Goal: Task Accomplishment & Management: Manage account settings

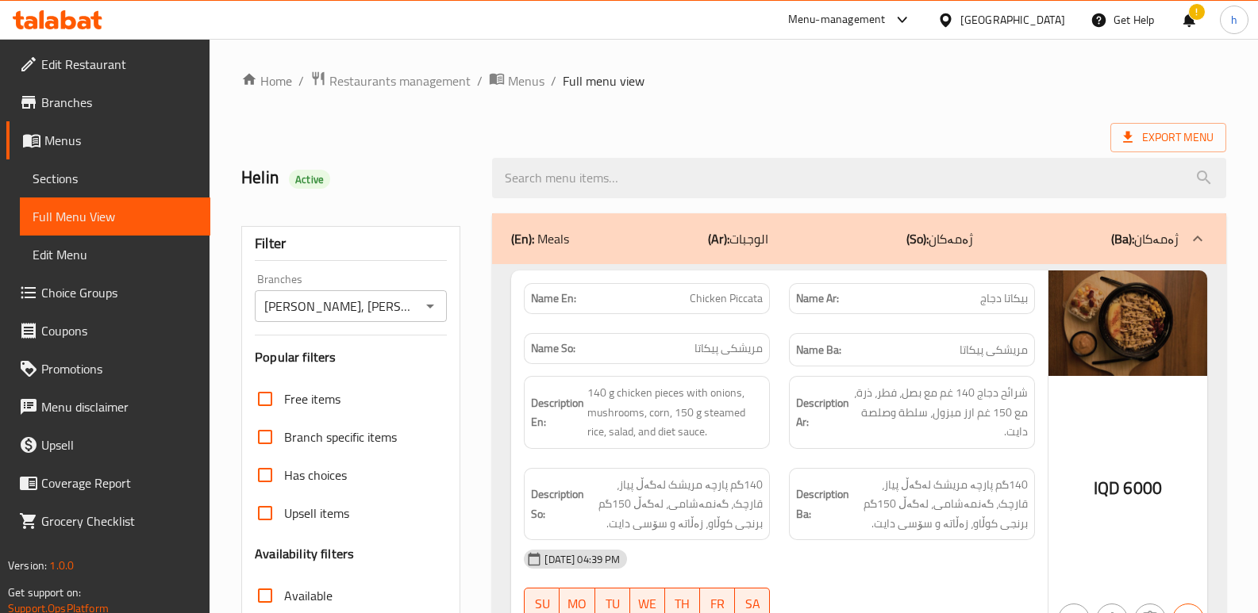
scroll to position [7688, 0]
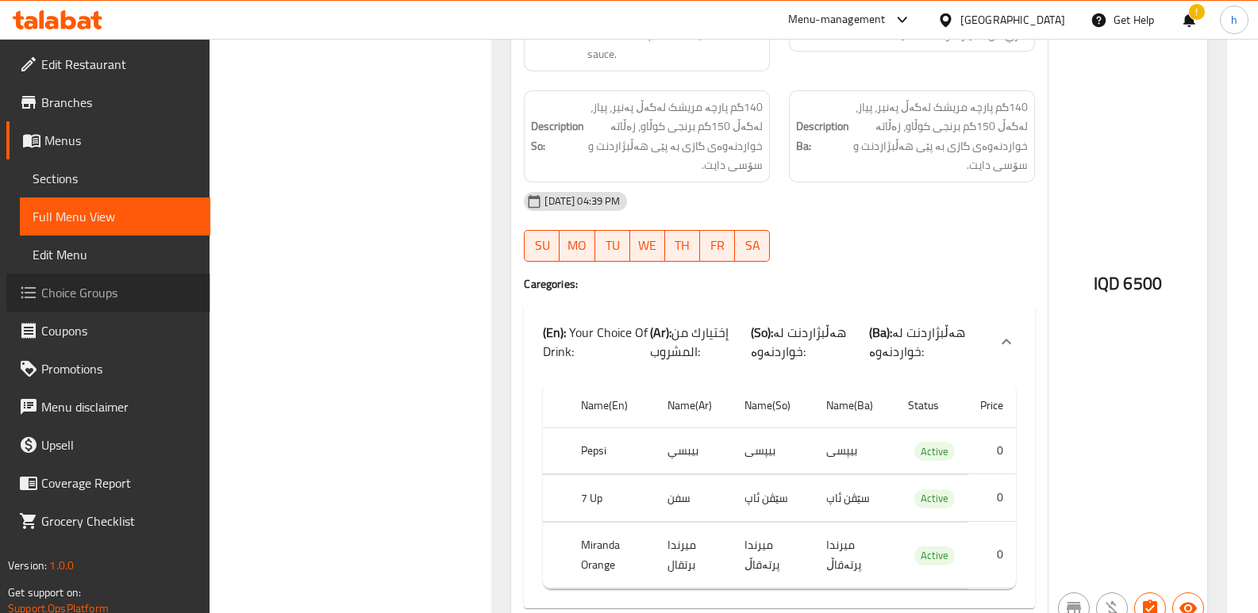
click at [106, 294] on span "Choice Groups" at bounding box center [119, 292] width 156 height 19
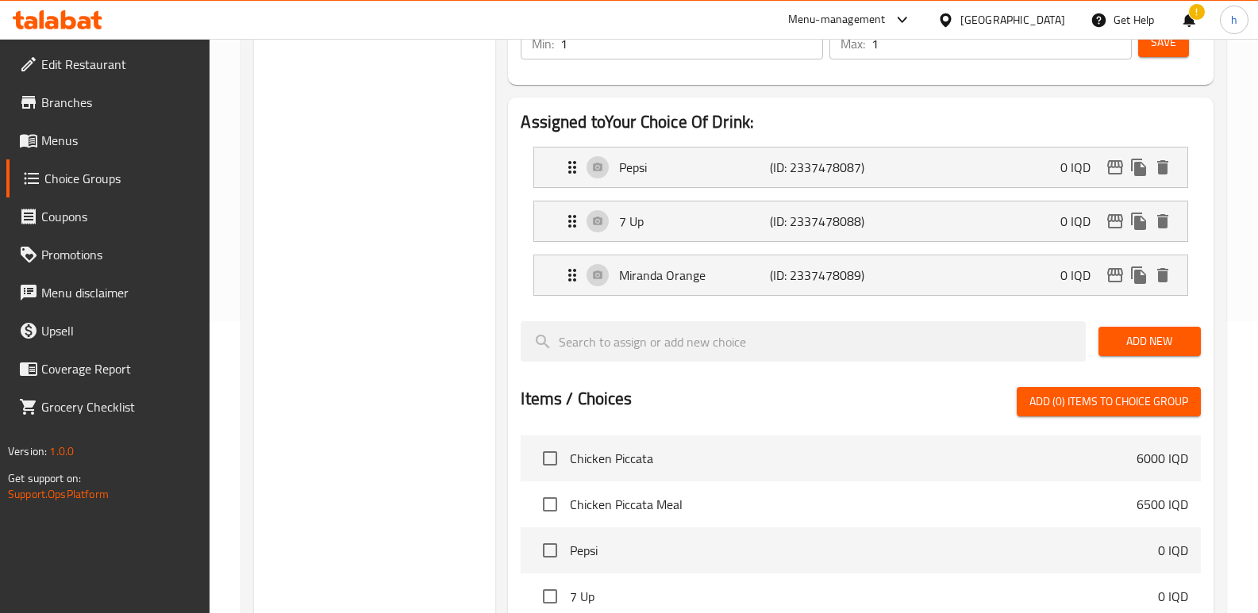
scroll to position [317, 0]
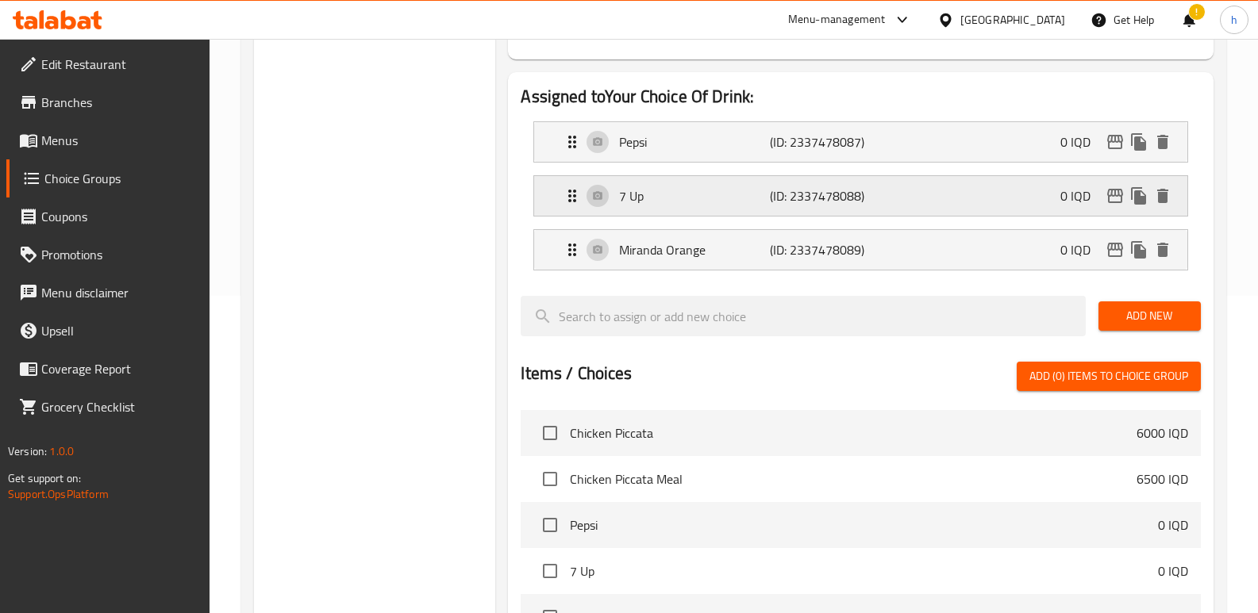
click at [920, 198] on div "7 Up (ID: 2337478088) 0 IQD" at bounding box center [865, 196] width 605 height 40
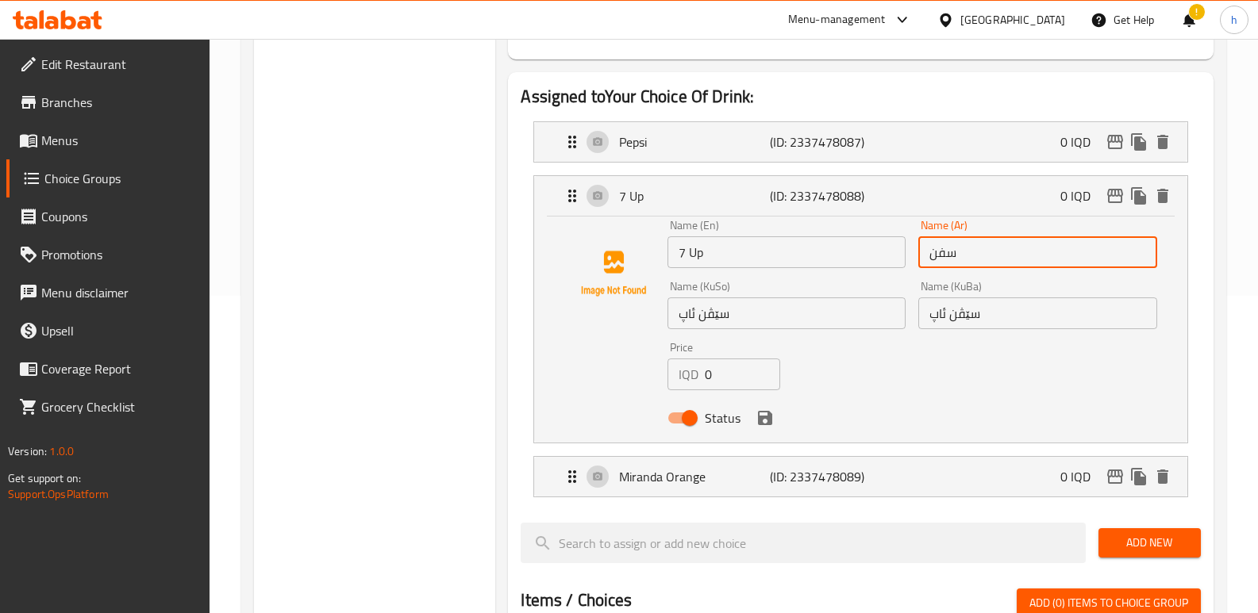
click at [971, 255] on input "سفن" at bounding box center [1037, 252] width 238 height 32
type input "سفن أب"
click at [766, 422] on icon "save" at bounding box center [765, 418] width 14 height 14
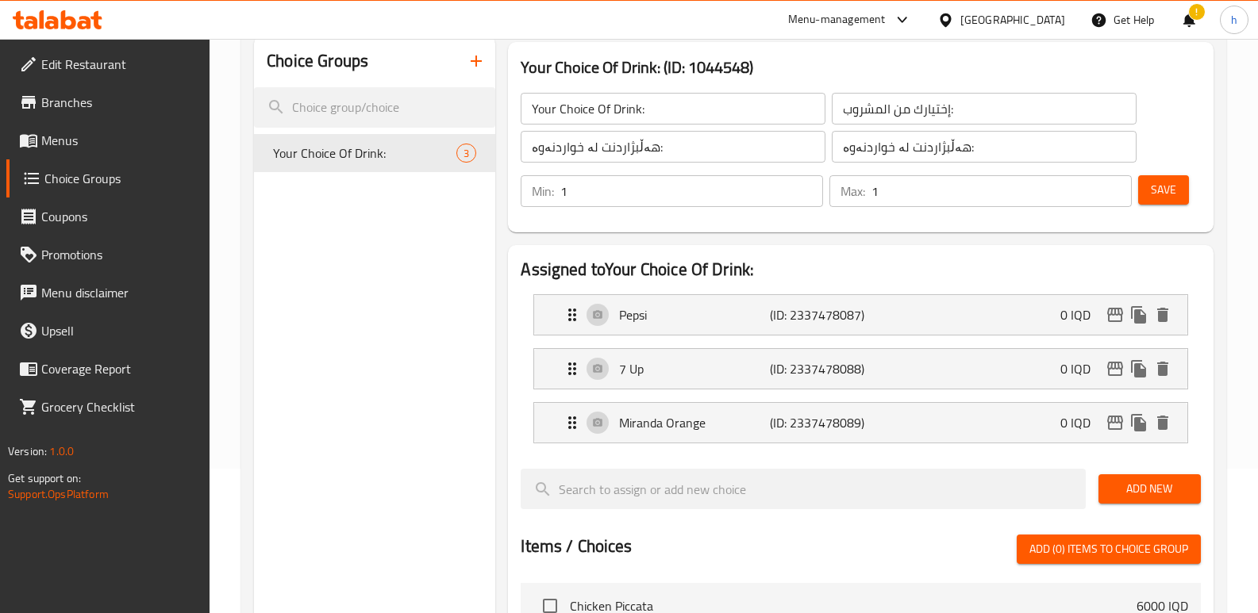
scroll to position [136, 0]
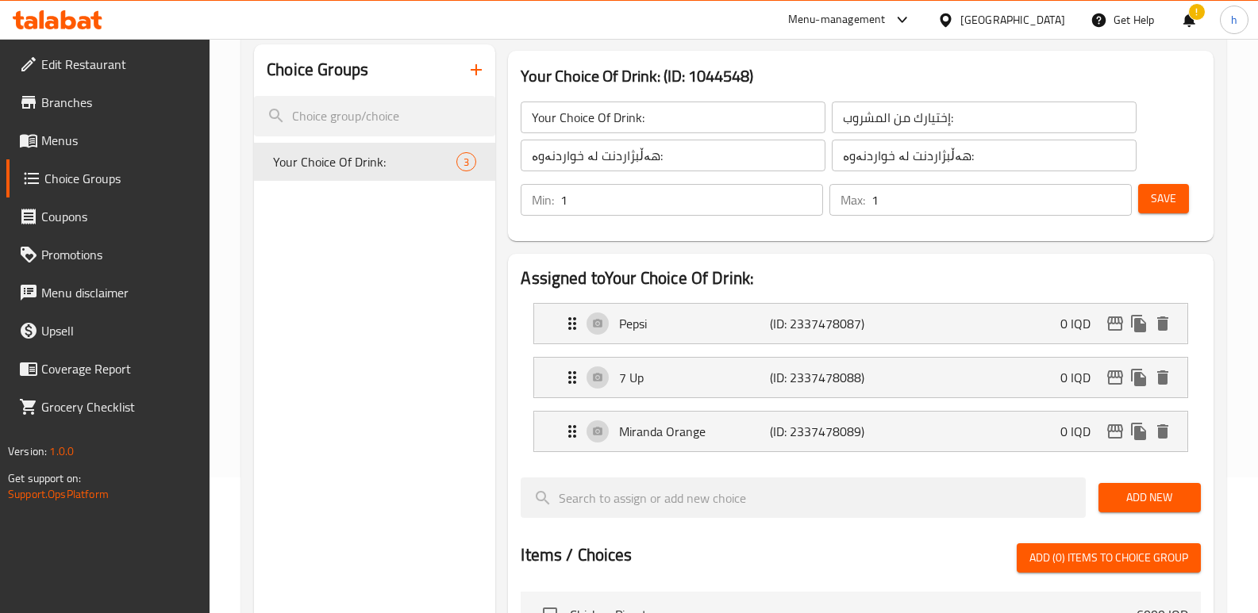
click at [1155, 202] on span "Save" at bounding box center [1163, 199] width 25 height 20
click at [983, 381] on div "7 Up (ID: 2337478088) 0 IQD" at bounding box center [865, 378] width 605 height 40
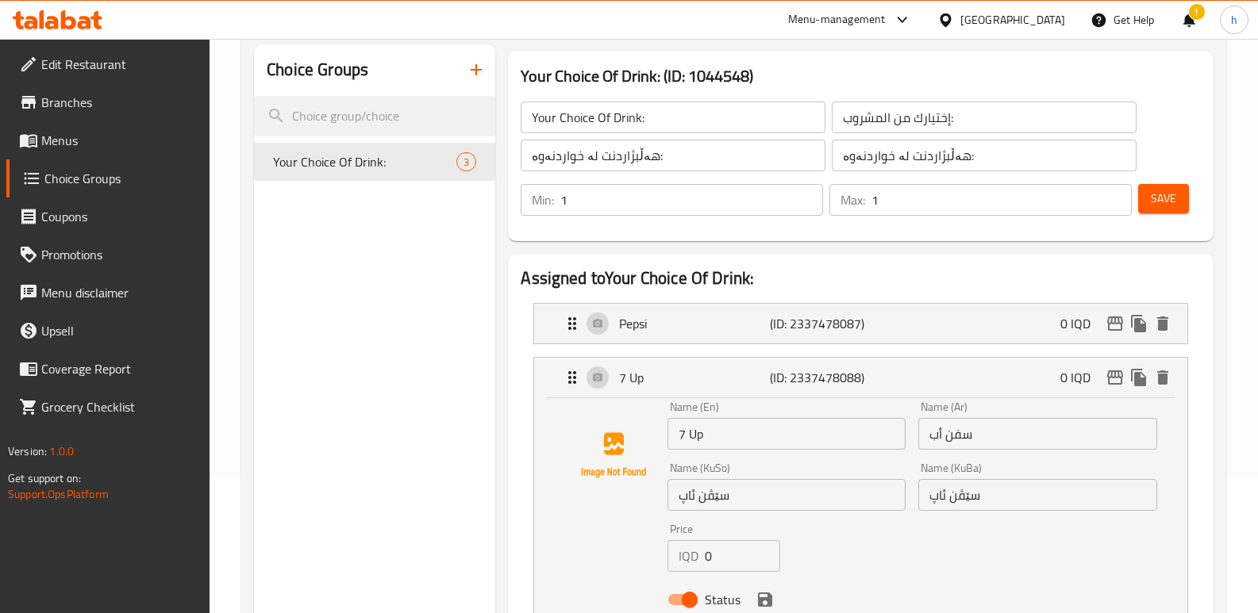
click at [1168, 189] on span "Save" at bounding box center [1163, 199] width 25 height 20
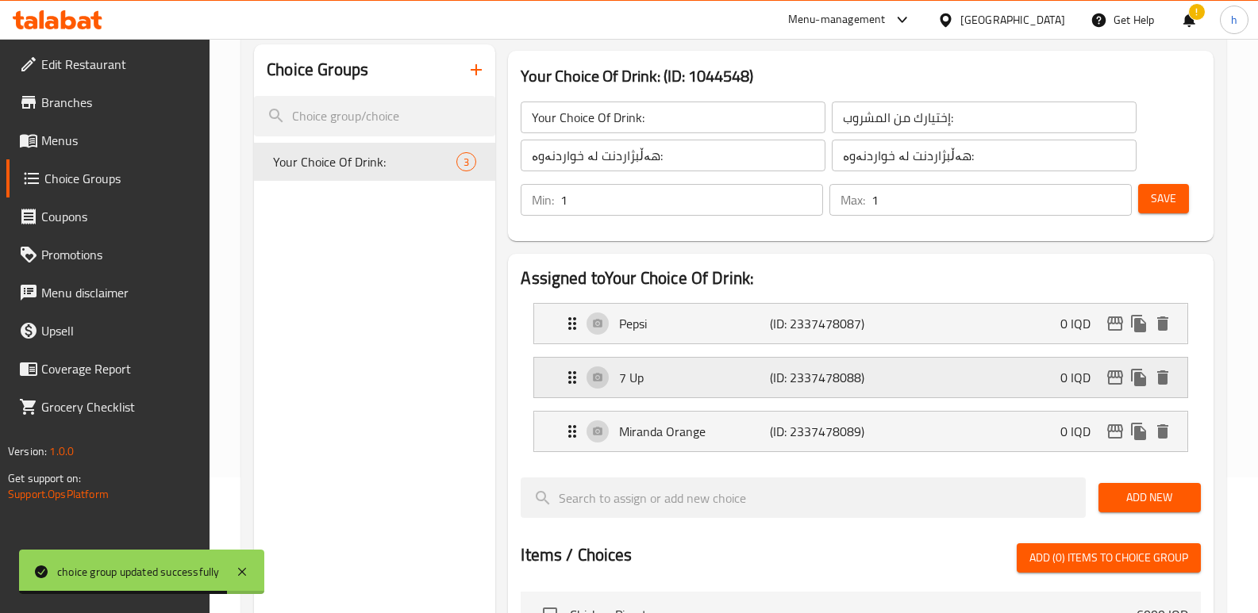
click at [690, 383] on p "7 Up" at bounding box center [694, 377] width 150 height 19
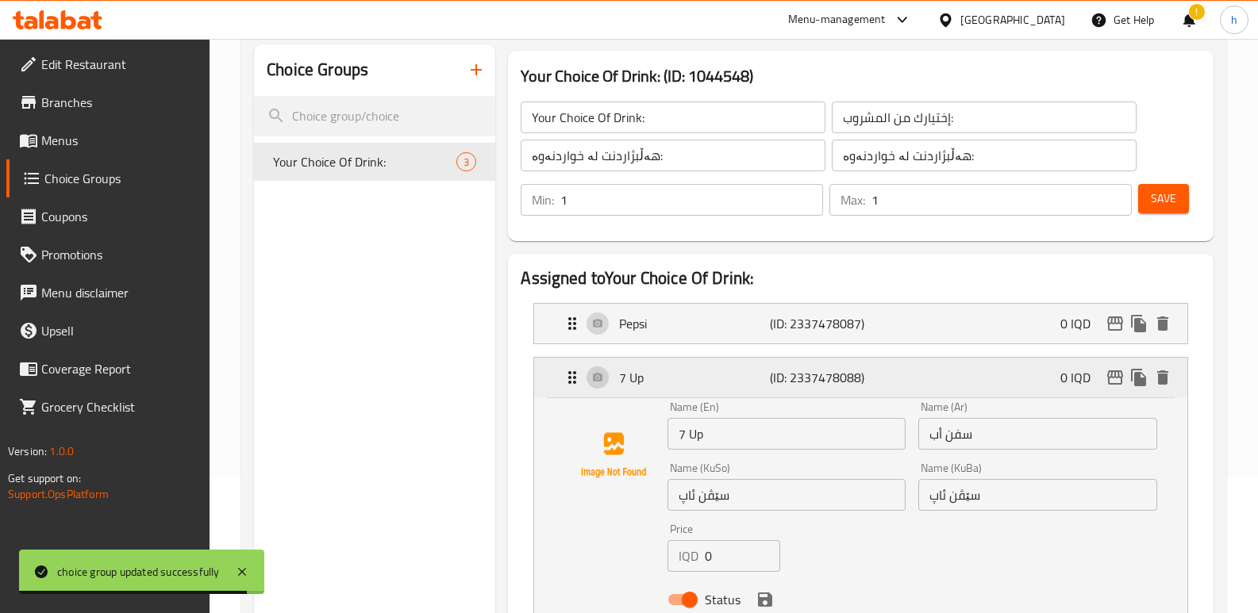
click at [690, 383] on p "7 Up" at bounding box center [694, 377] width 150 height 19
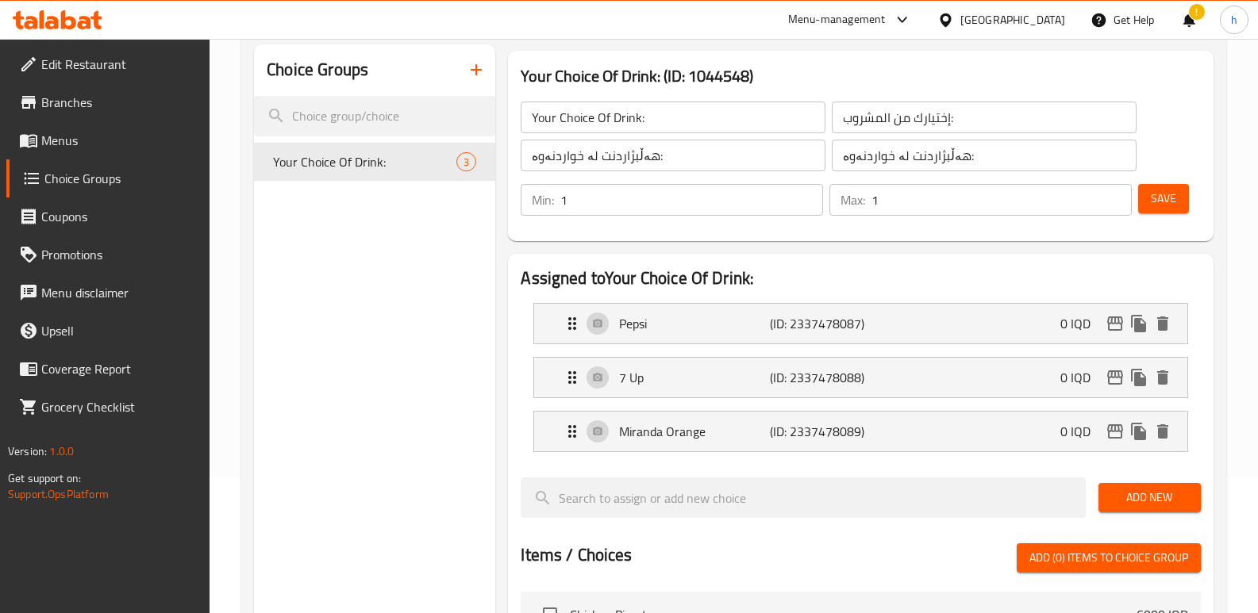
click at [88, 145] on span "Menus" at bounding box center [119, 140] width 156 height 19
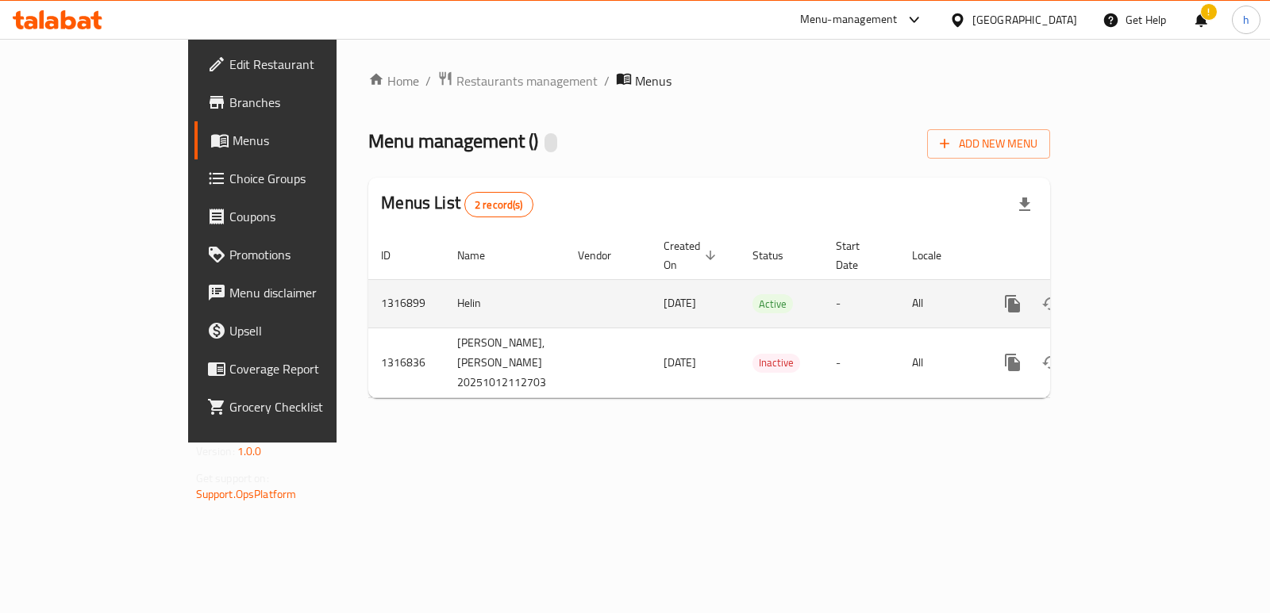
click at [1134, 297] on icon "enhanced table" at bounding box center [1127, 304] width 14 height 14
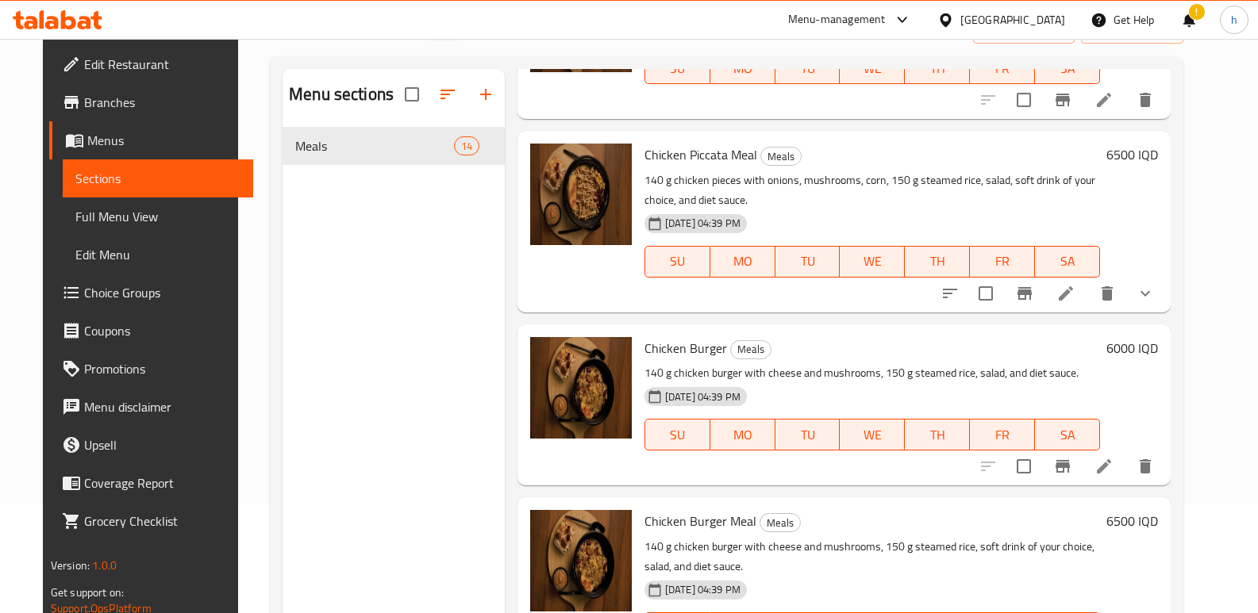
scroll to position [311, 0]
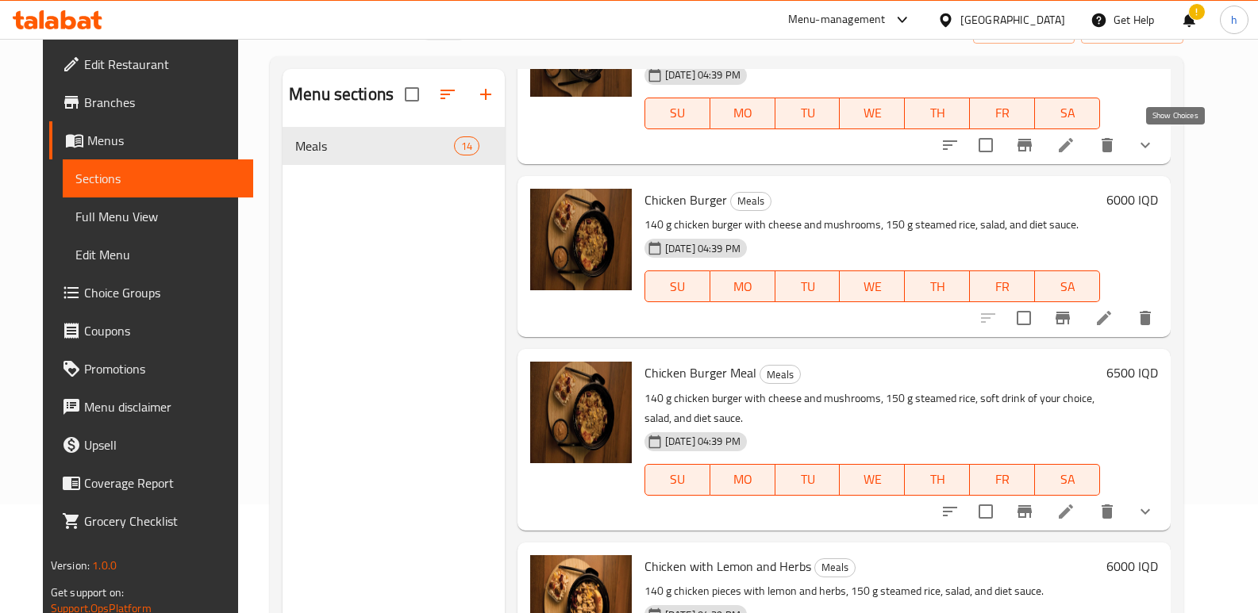
click at [1154, 148] on icon "show more" at bounding box center [1144, 145] width 19 height 19
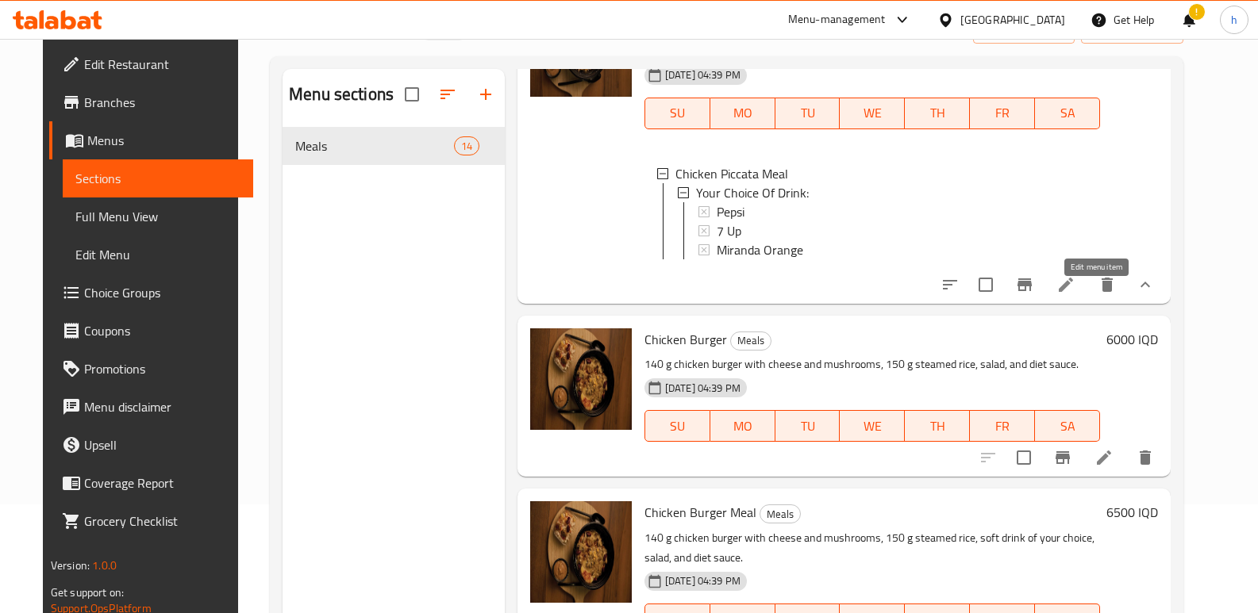
click at [1075, 294] on icon at bounding box center [1065, 284] width 19 height 19
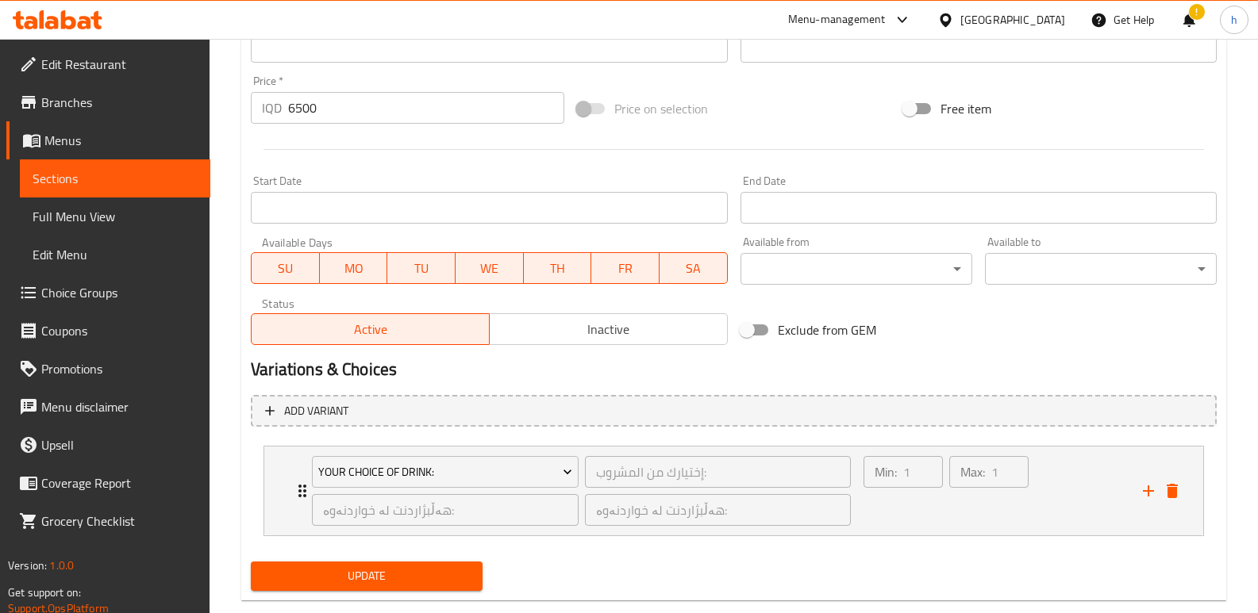
scroll to position [755, 0]
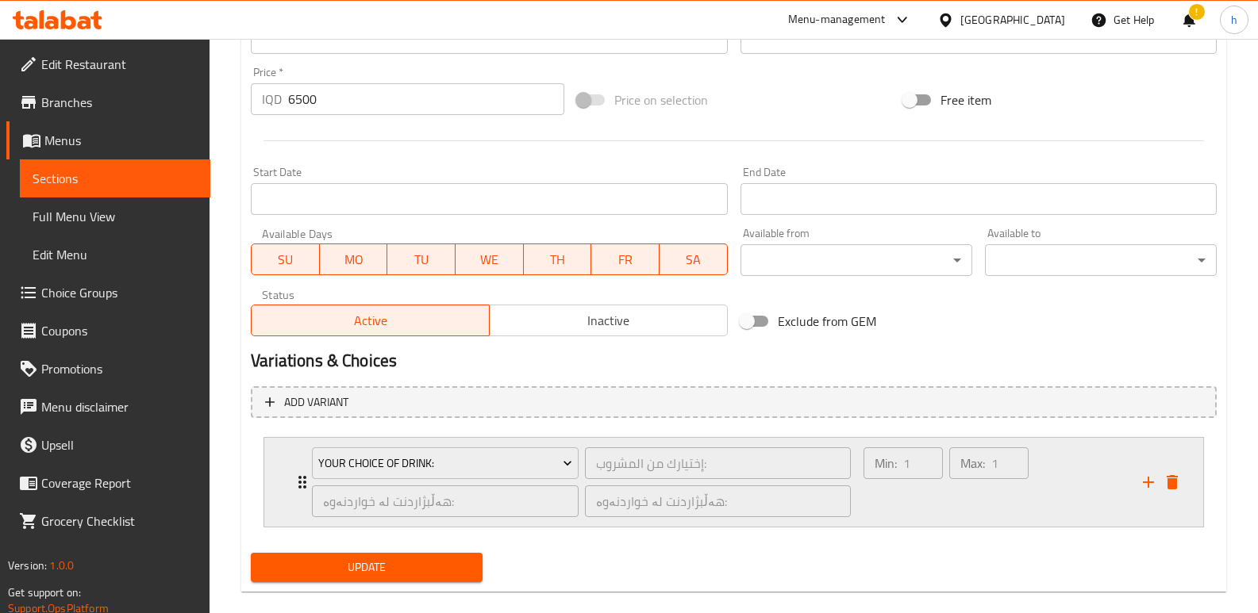
click at [1026, 516] on div "Max: 1 ​" at bounding box center [989, 482] width 86 height 76
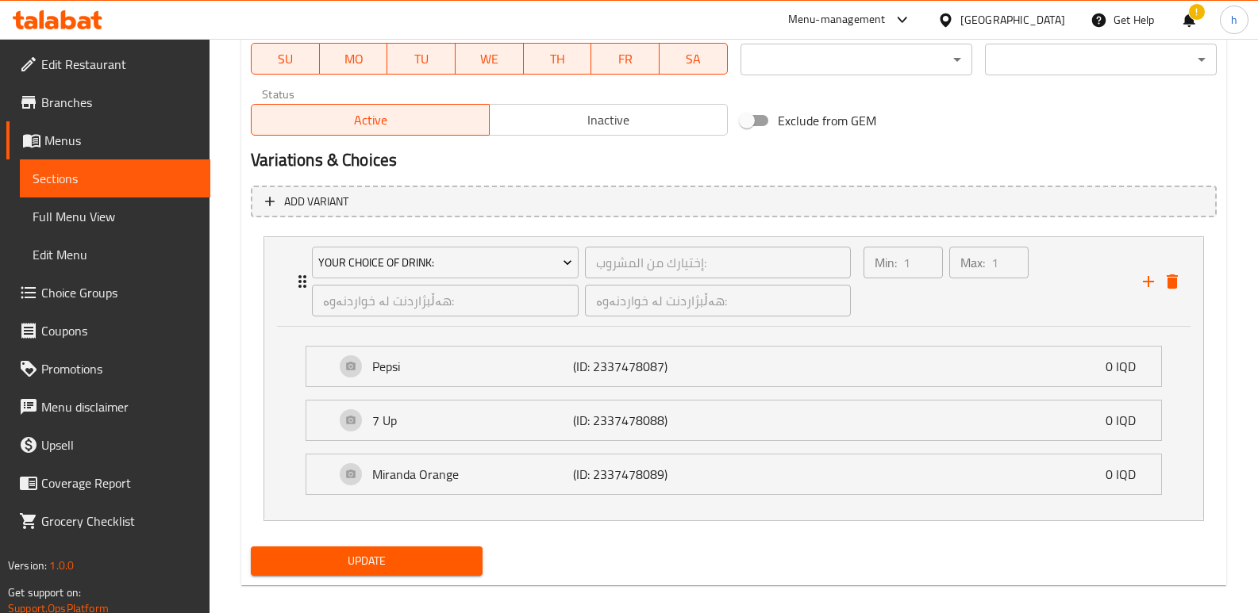
scroll to position [972, 0]
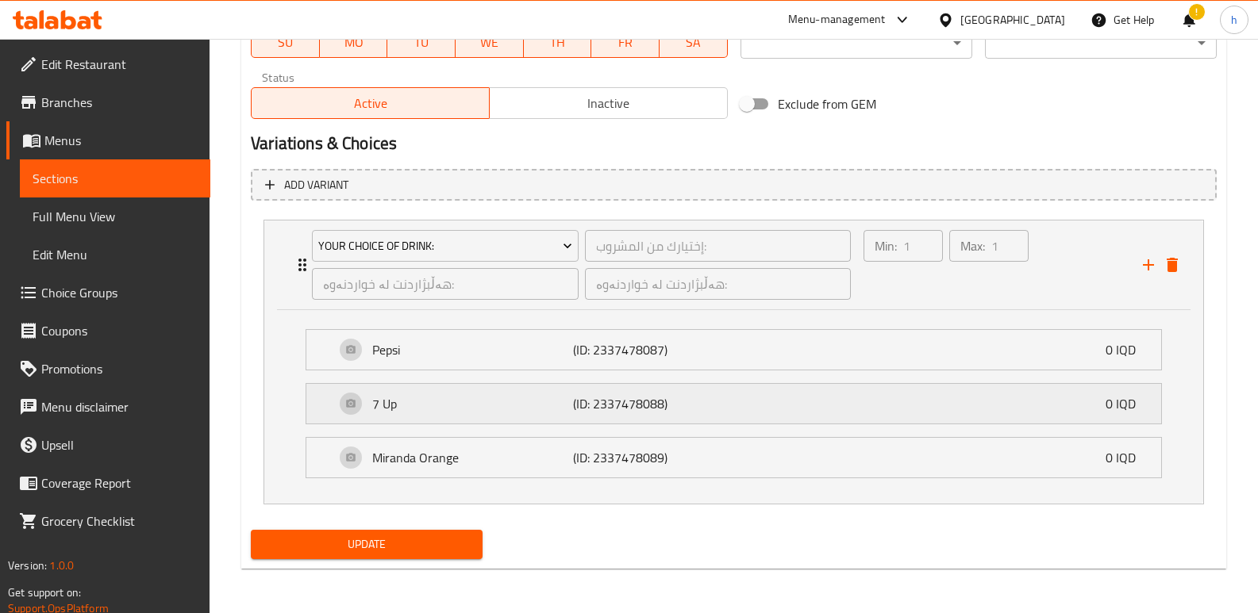
click at [1018, 417] on div "7 Up (ID: 2337478088) 0 IQD" at bounding box center [738, 404] width 807 height 40
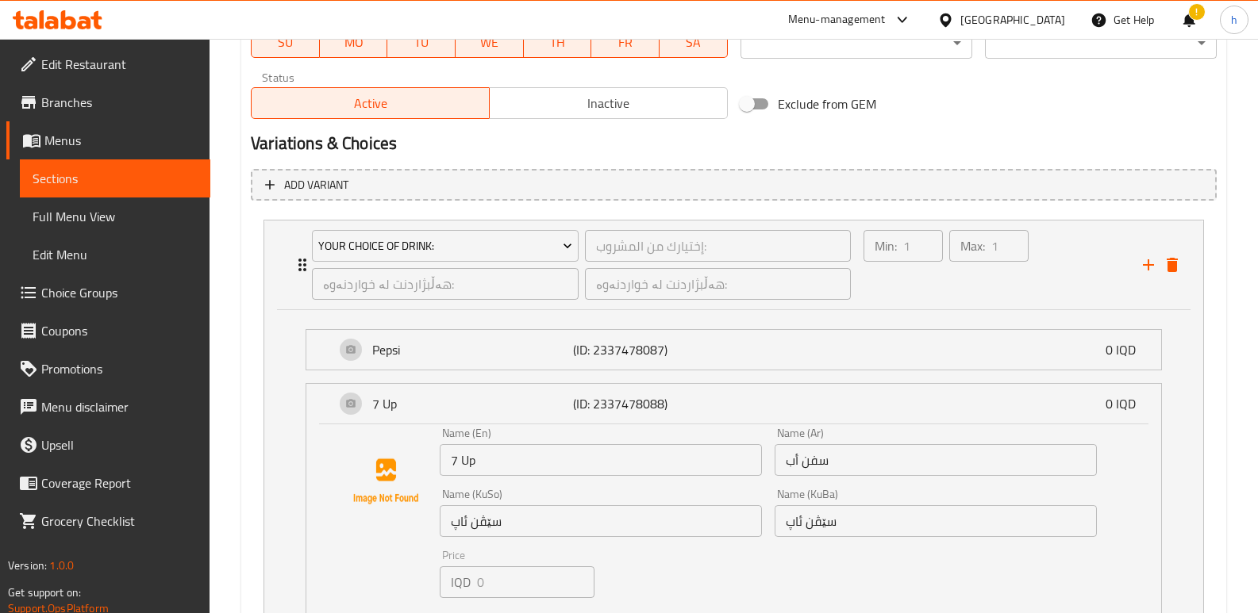
click at [109, 189] on link "Sections" at bounding box center [115, 178] width 190 height 38
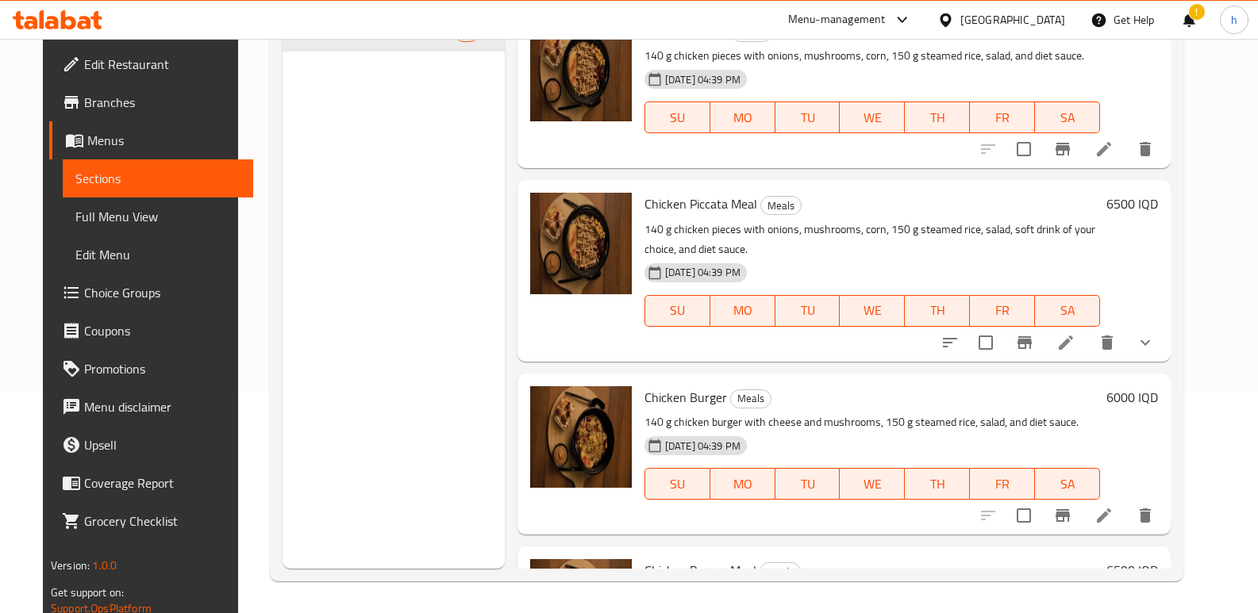
scroll to position [222, 0]
